Goal: Find specific page/section

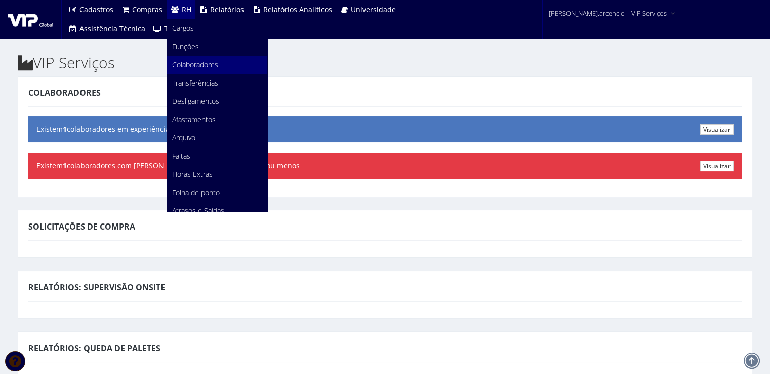
click at [194, 69] on span "Colaboradores" at bounding box center [195, 65] width 46 height 10
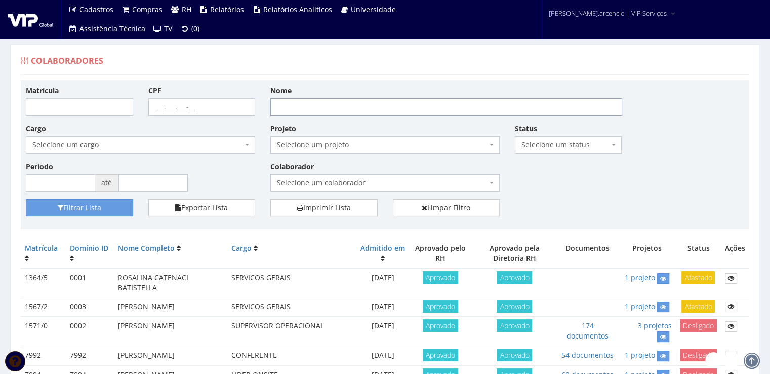
click at [334, 112] on input "Nome" at bounding box center [446, 106] width 352 height 17
type input "kennerson"
click at [86, 211] on button "Filtrar Lista" at bounding box center [79, 207] width 107 height 17
